Goal: Task Accomplishment & Management: Complete application form

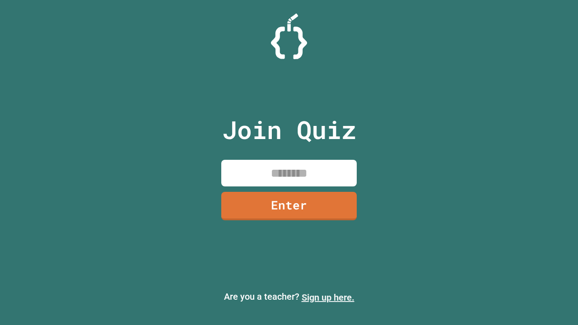
click at [328, 298] on link "Sign up here." at bounding box center [328, 297] width 53 height 11
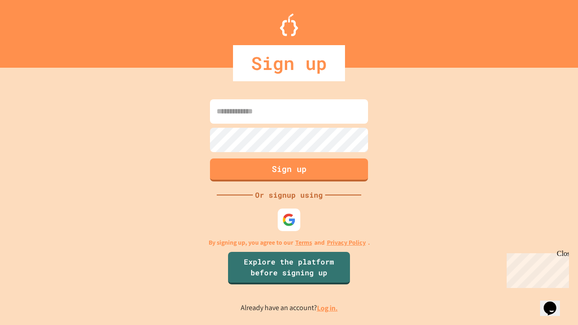
click at [328, 308] on link "Log in." at bounding box center [327, 308] width 21 height 9
